Goal: Communication & Community: Ask a question

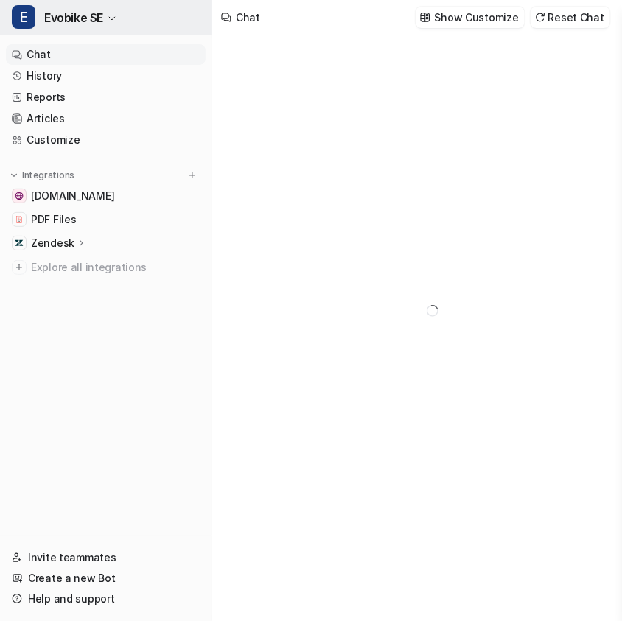
type textarea "**********"
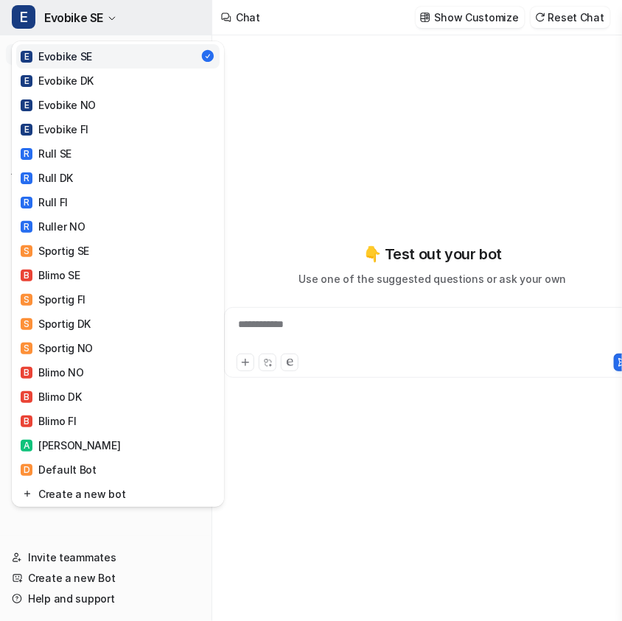
click at [120, 20] on button "E Evobike SE" at bounding box center [106, 17] width 212 height 35
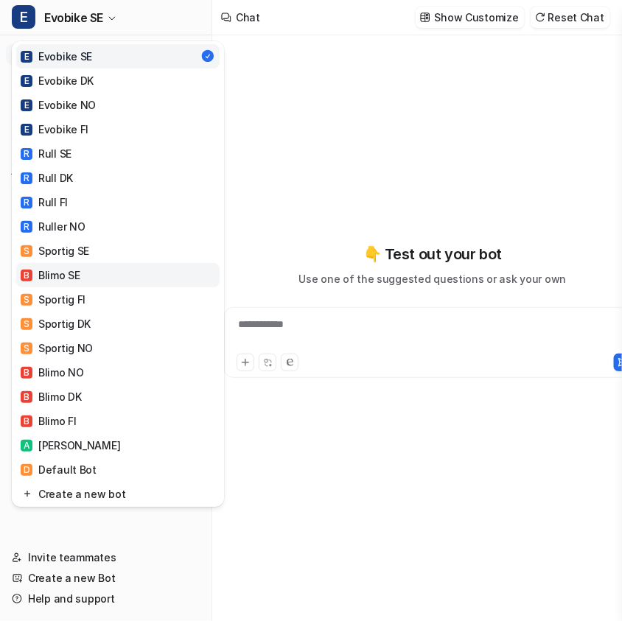
click at [94, 277] on link "B Blimo SE" at bounding box center [117, 275] width 203 height 24
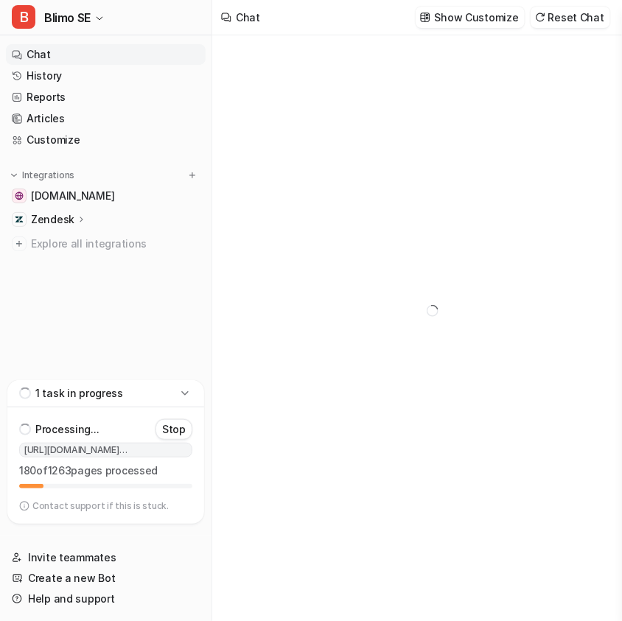
type textarea "**********"
